Goal: Task Accomplishment & Management: Use online tool/utility

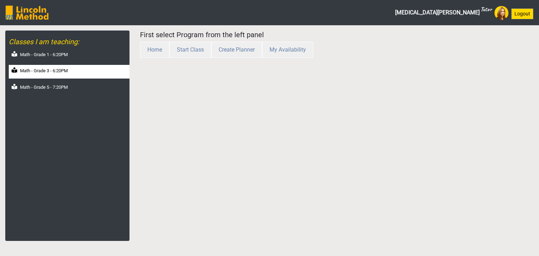
click at [67, 66] on div "Math - Grade 3 - 6:20PM" at bounding box center [69, 72] width 121 height 14
select select "month"
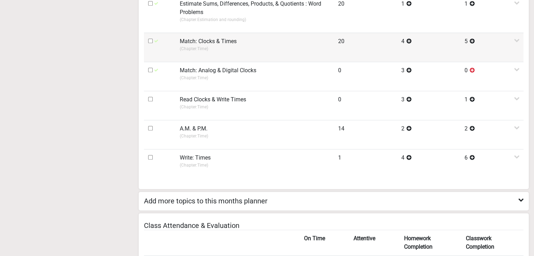
scroll to position [421, 0]
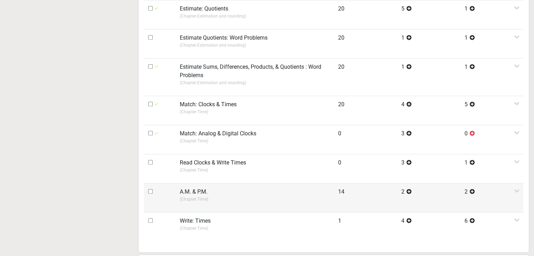
click at [151, 191] on input "checkbox" at bounding box center [150, 191] width 5 height 5
checkbox input "true"
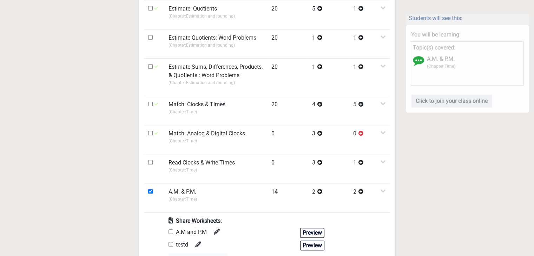
click at [171, 225] on input "checkbox" at bounding box center [171, 232] width 5 height 5
checkbox input "true"
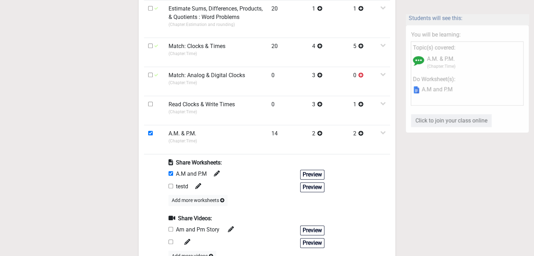
scroll to position [492, 0]
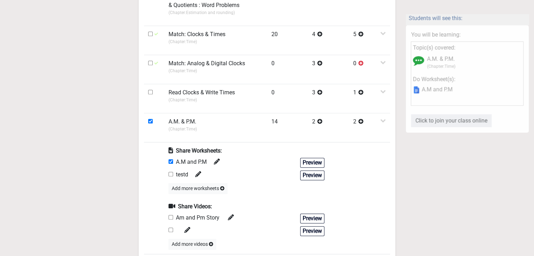
click at [170, 217] on input "checkbox" at bounding box center [171, 217] width 5 height 5
checkbox input "true"
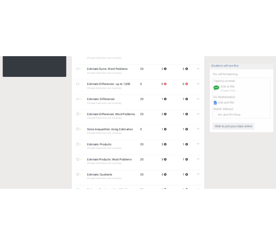
scroll to position [0, 0]
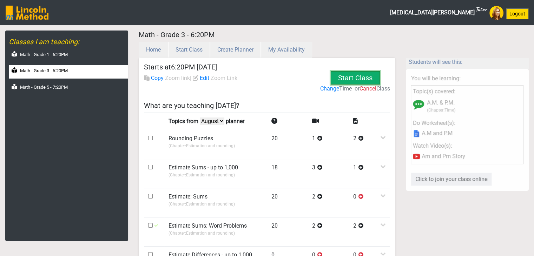
click at [352, 76] on button "Start Class" at bounding box center [355, 77] width 49 height 13
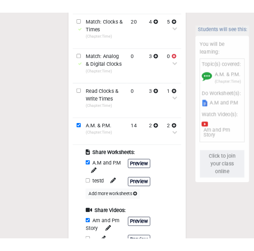
scroll to position [843, 0]
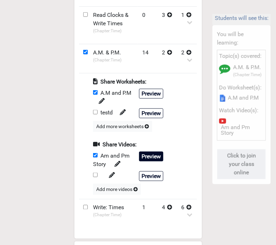
click at [152, 154] on button "Preview" at bounding box center [151, 157] width 24 height 10
